Goal: Information Seeking & Learning: Find specific page/section

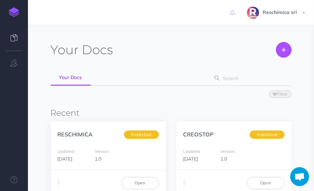
scroll to position [1, 0]
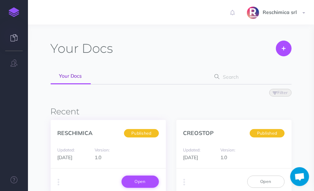
click at [132, 185] on link "Open" at bounding box center [140, 182] width 37 height 12
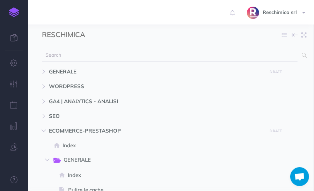
click at [68, 55] on input "text" at bounding box center [170, 55] width 256 height 13
click at [70, 57] on input "amazon vendit" at bounding box center [170, 55] width 256 height 13
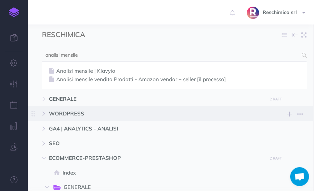
type input "analisi mensile"
click at [134, 82] on link "Analisi mensile vendita Prodotti - Amazon vendor + seller [il processo]" at bounding box center [174, 79] width 255 height 8
select select "null"
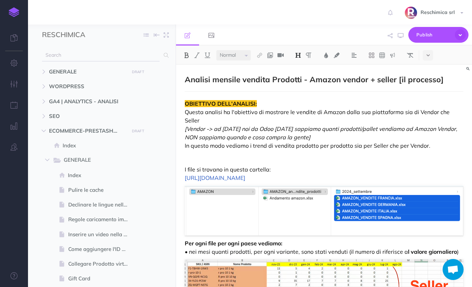
click at [98, 59] on input "text" at bounding box center [101, 55] width 118 height 13
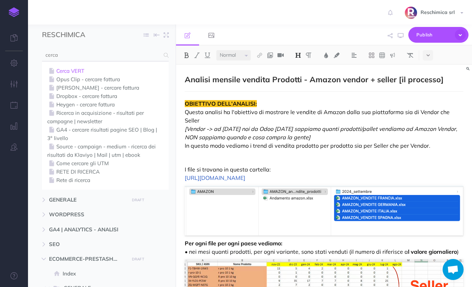
type input "cerca"
click at [69, 69] on link "Cerca VERT" at bounding box center [105, 71] width 116 height 8
select select "null"
